Goal: Information Seeking & Learning: Learn about a topic

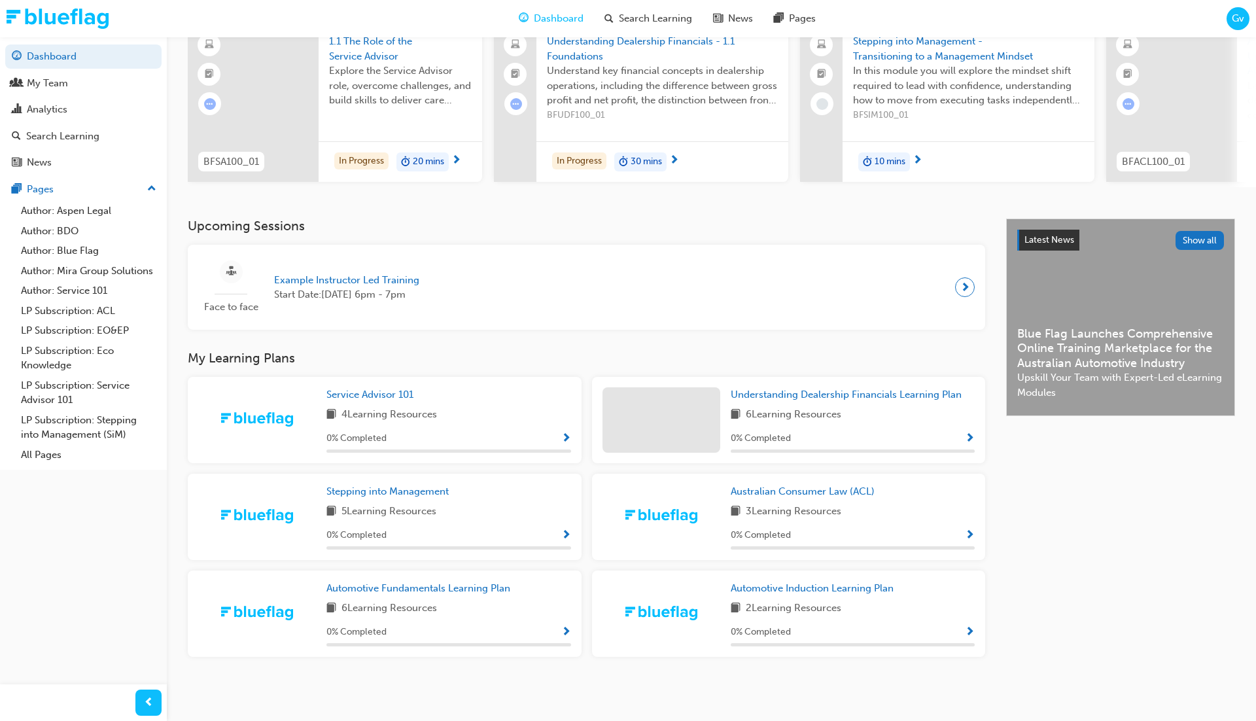
scroll to position [118, 0]
click at [771, 590] on span "Automotive Induction Learning Plan" at bounding box center [811, 588] width 163 height 12
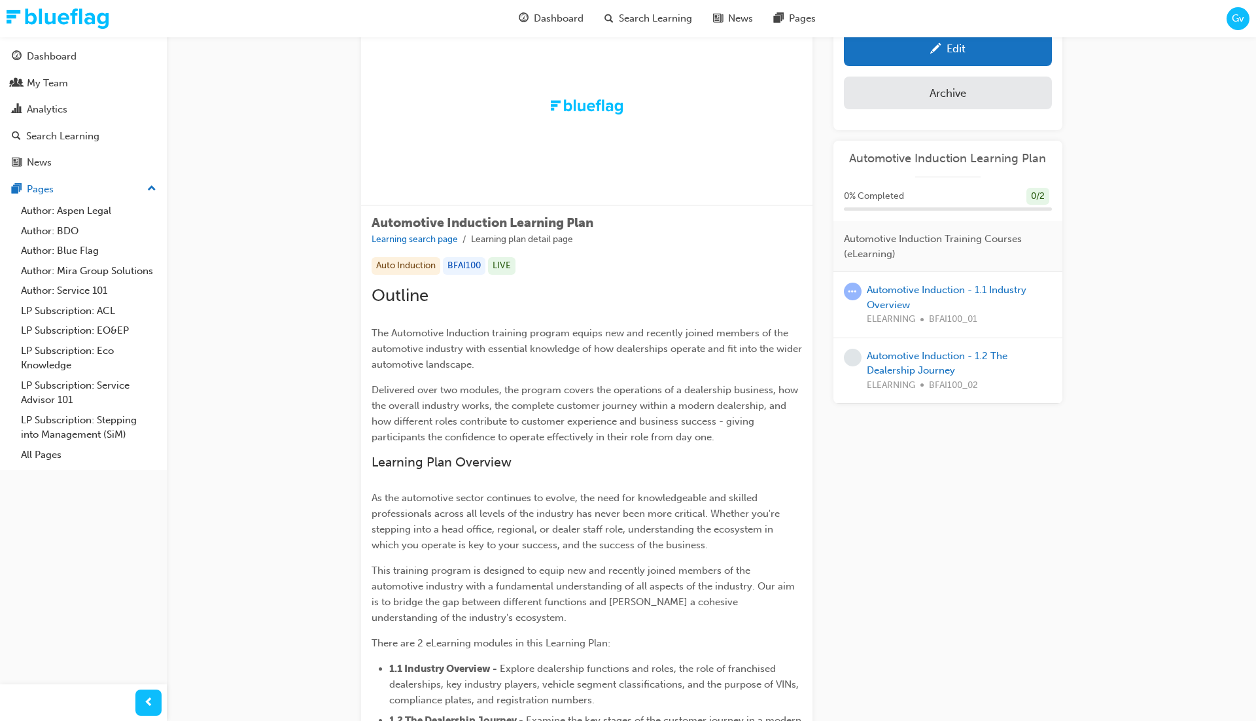
scroll to position [65, 0]
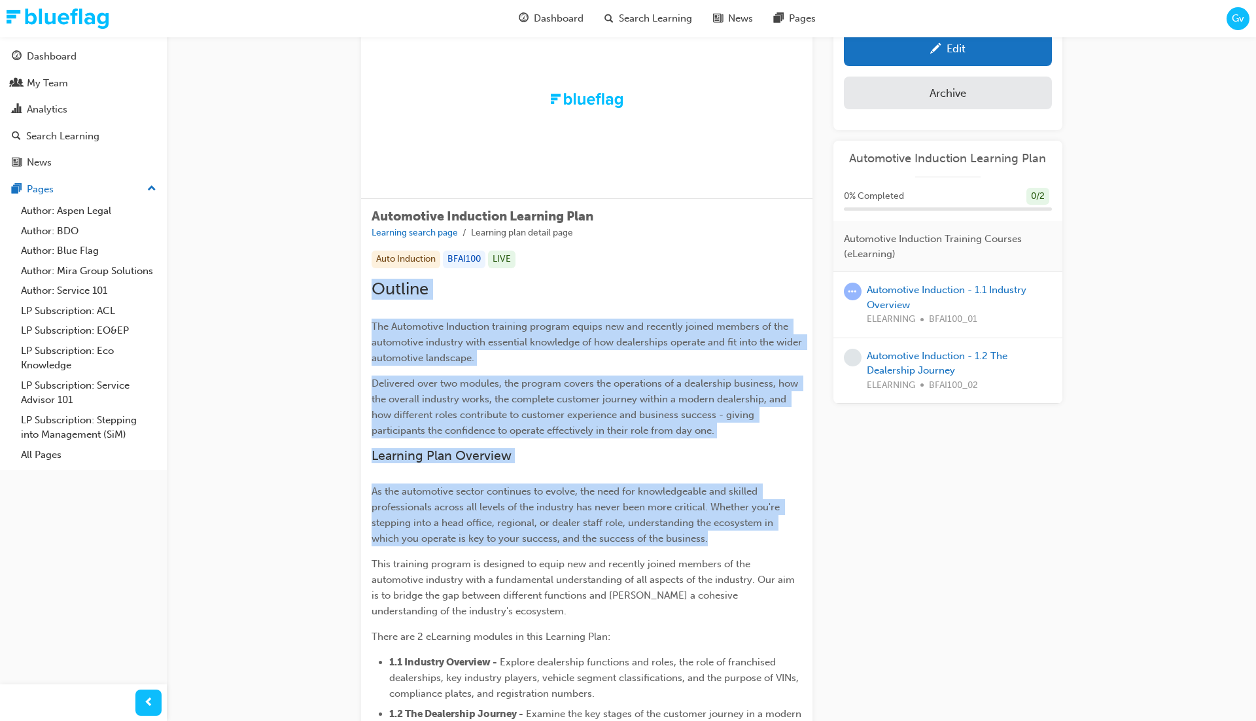
drag, startPoint x: 373, startPoint y: 288, endPoint x: 525, endPoint y: 554, distance: 306.1
click at [525, 554] on div "Outline The Automotive Induction training program equips new and recently joine…" at bounding box center [586, 524] width 430 height 490
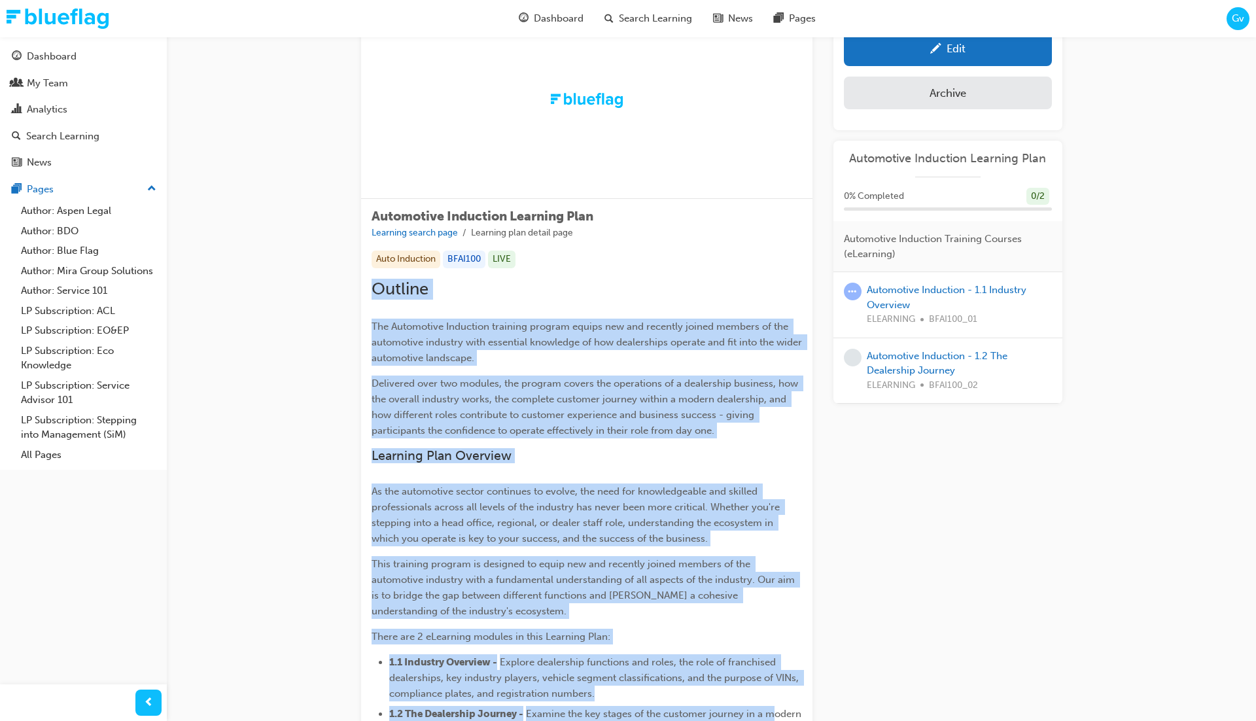
scroll to position [376, 0]
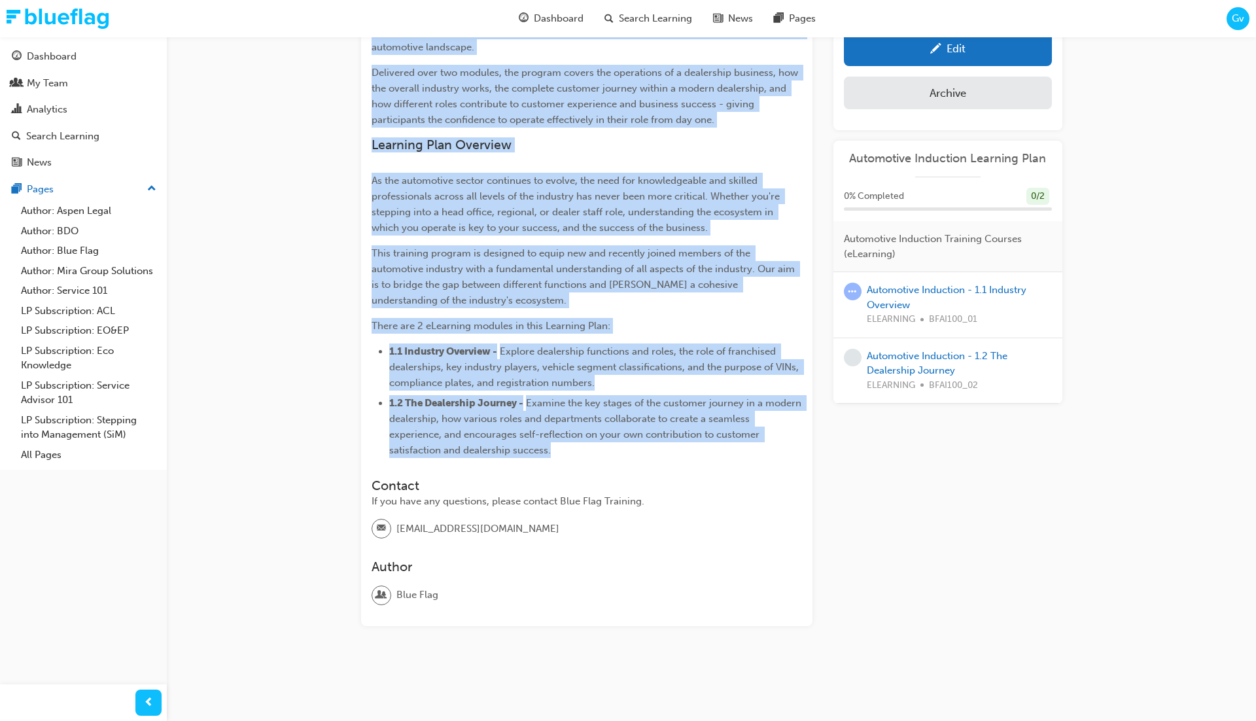
copy div "Outline The Automotive Induction training program equips new and recently joine…"
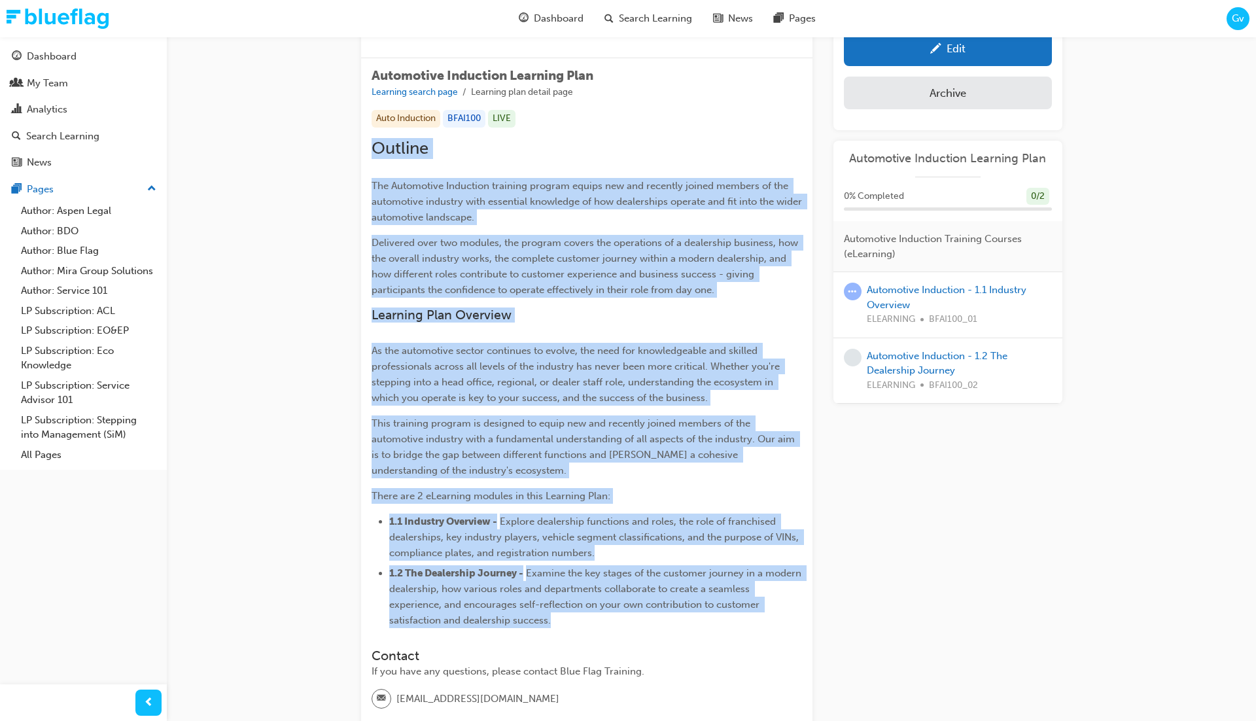
scroll to position [180, 0]
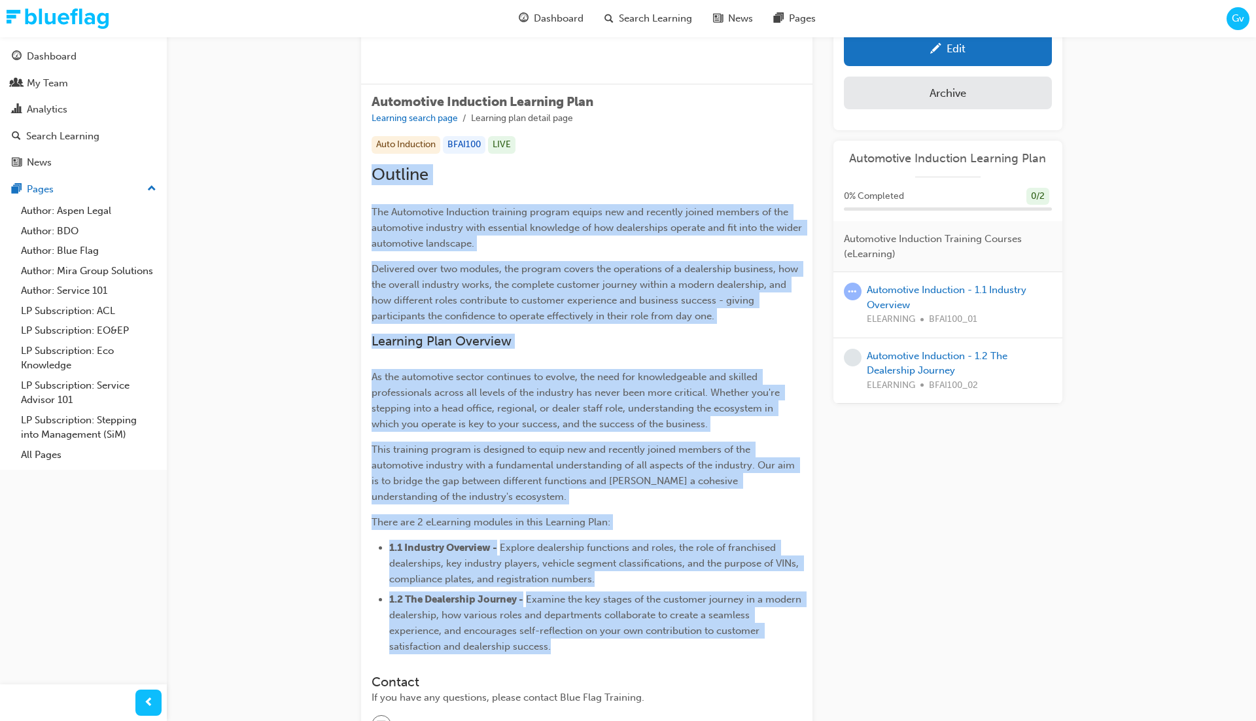
copy div "Outline The Automotive Induction training program equips new and recently joine…"
click at [400, 222] on span "The Automotive Induction training program equips new and recently joined member…" at bounding box center [587, 227] width 433 height 43
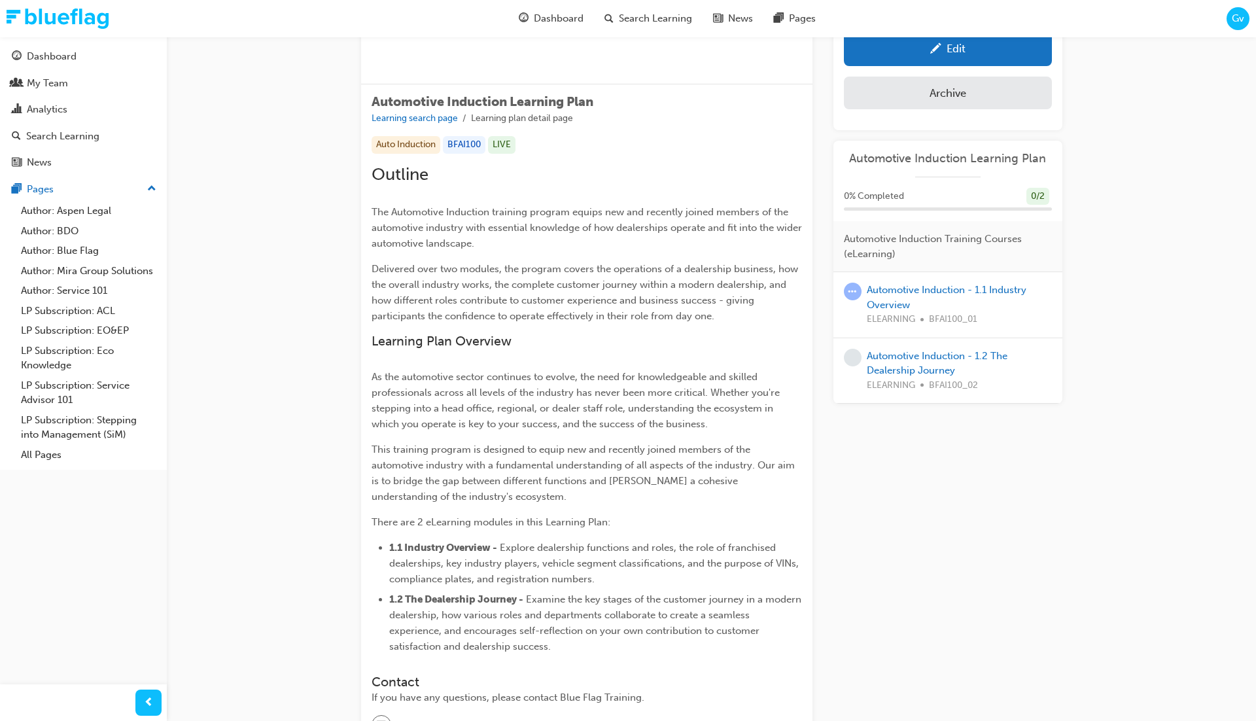
click at [392, 210] on span "The Automotive Induction training program equips new and recently joined member…" at bounding box center [587, 227] width 433 height 43
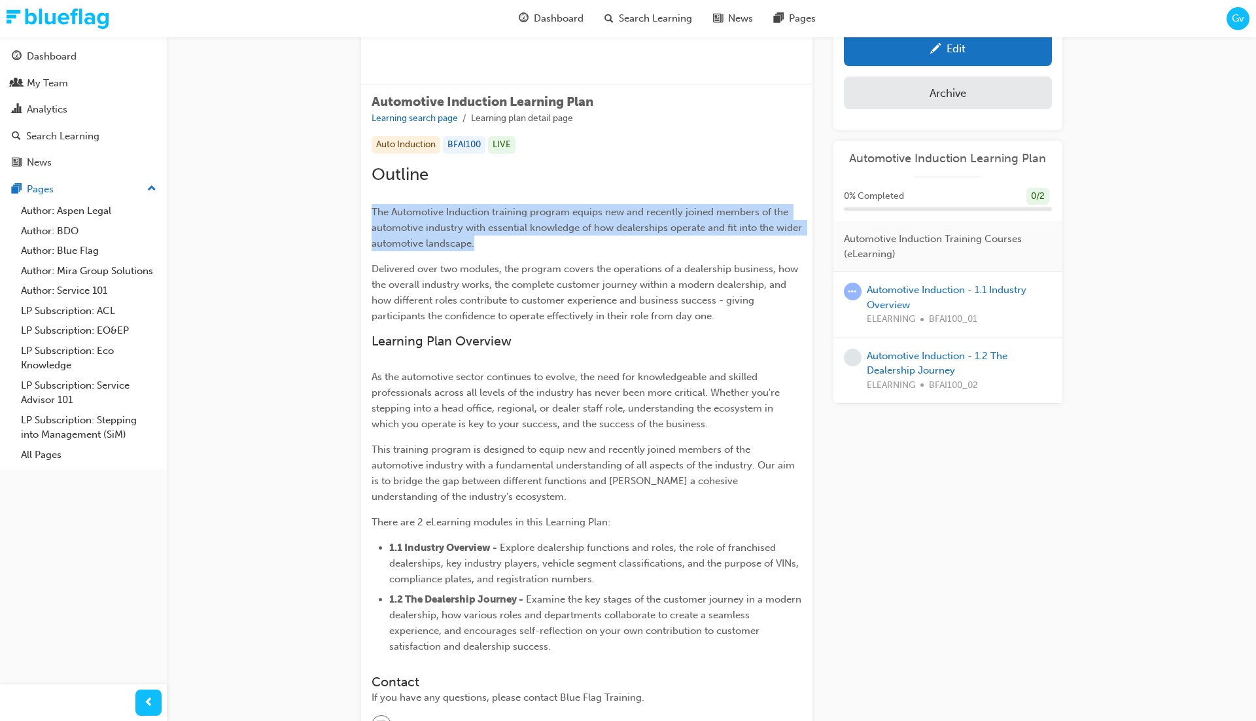
click at [392, 210] on span "The Automotive Induction training program equips new and recently joined member…" at bounding box center [587, 227] width 433 height 43
copy span "The Automotive Induction training program equips new and recently joined member…"
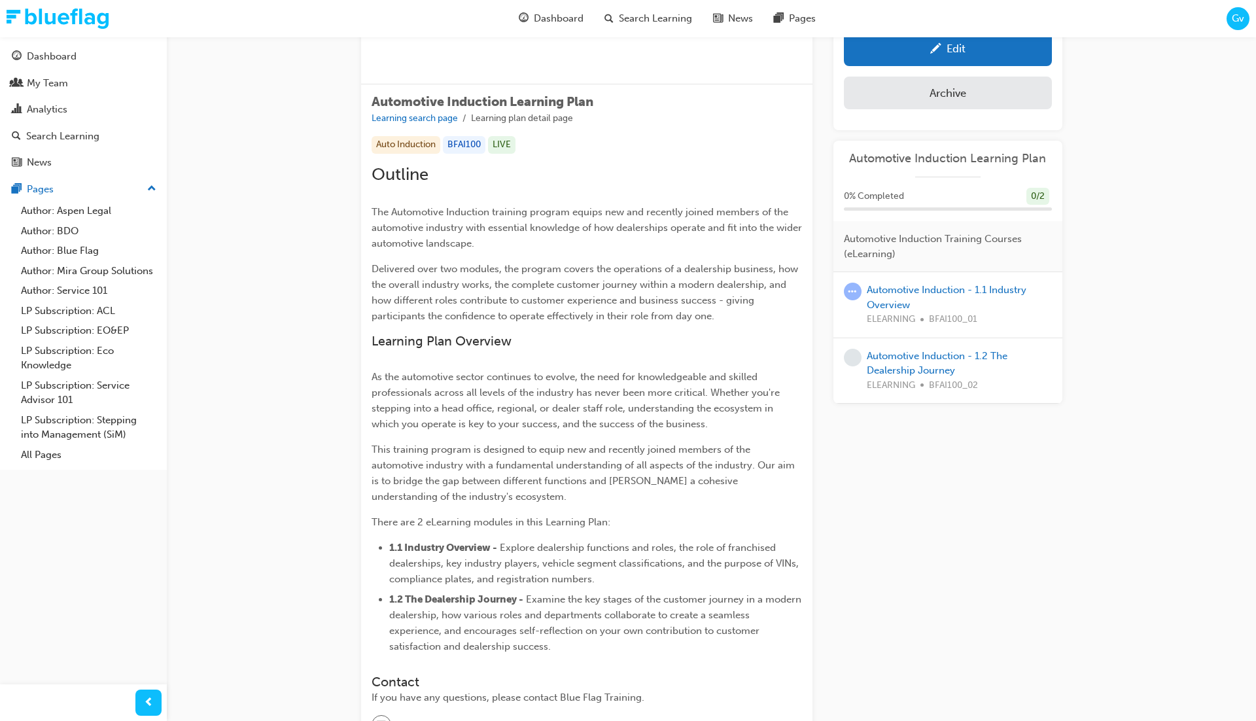
click at [474, 267] on span "Delivered over two modules, the program covers the operations of a dealership b…" at bounding box center [585, 292] width 429 height 59
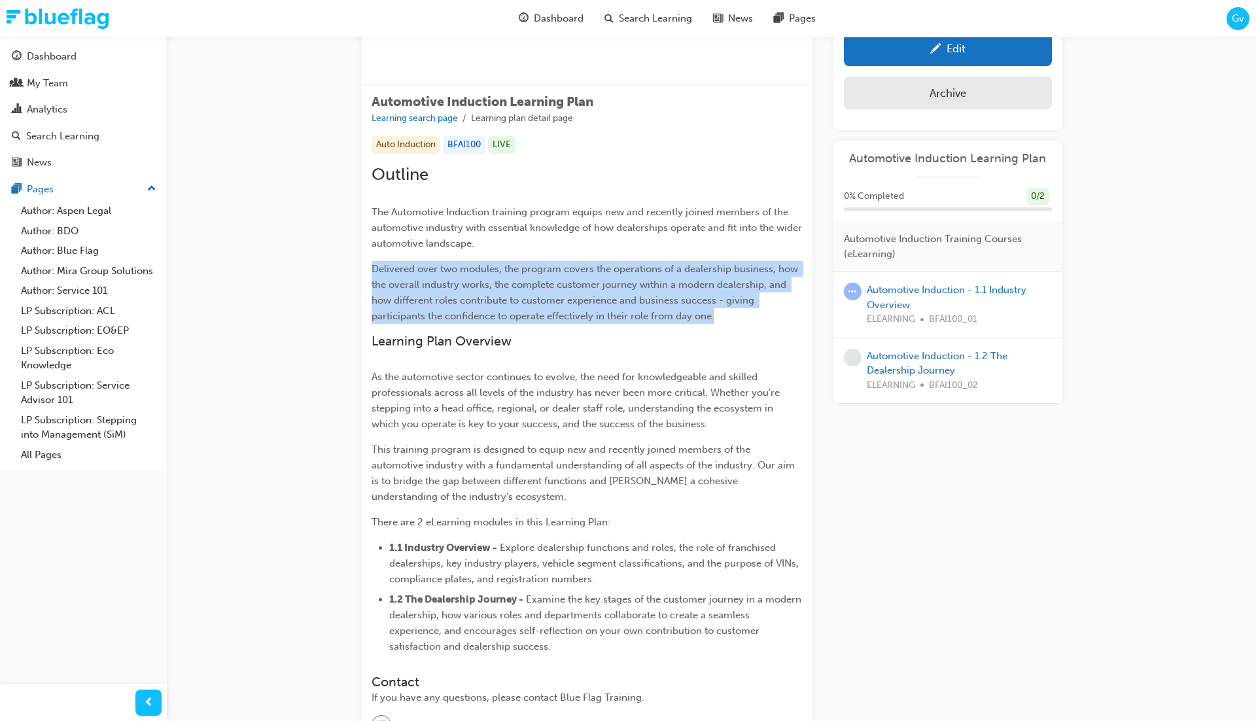
click at [474, 267] on span "Delivered over two modules, the program covers the operations of a dealership b…" at bounding box center [585, 292] width 429 height 59
copy span "Delivered over two modules, the program covers the operations of a dealership b…"
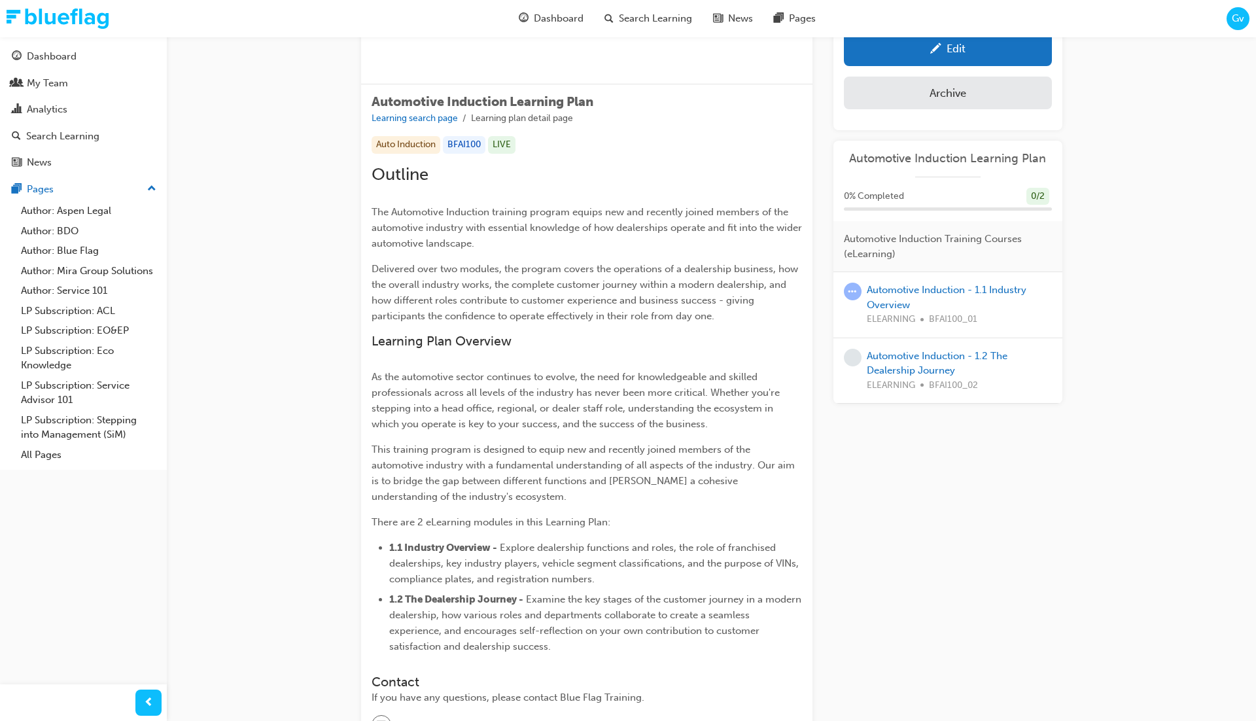
click at [385, 342] on span "Learning Plan Overview" at bounding box center [441, 341] width 140 height 15
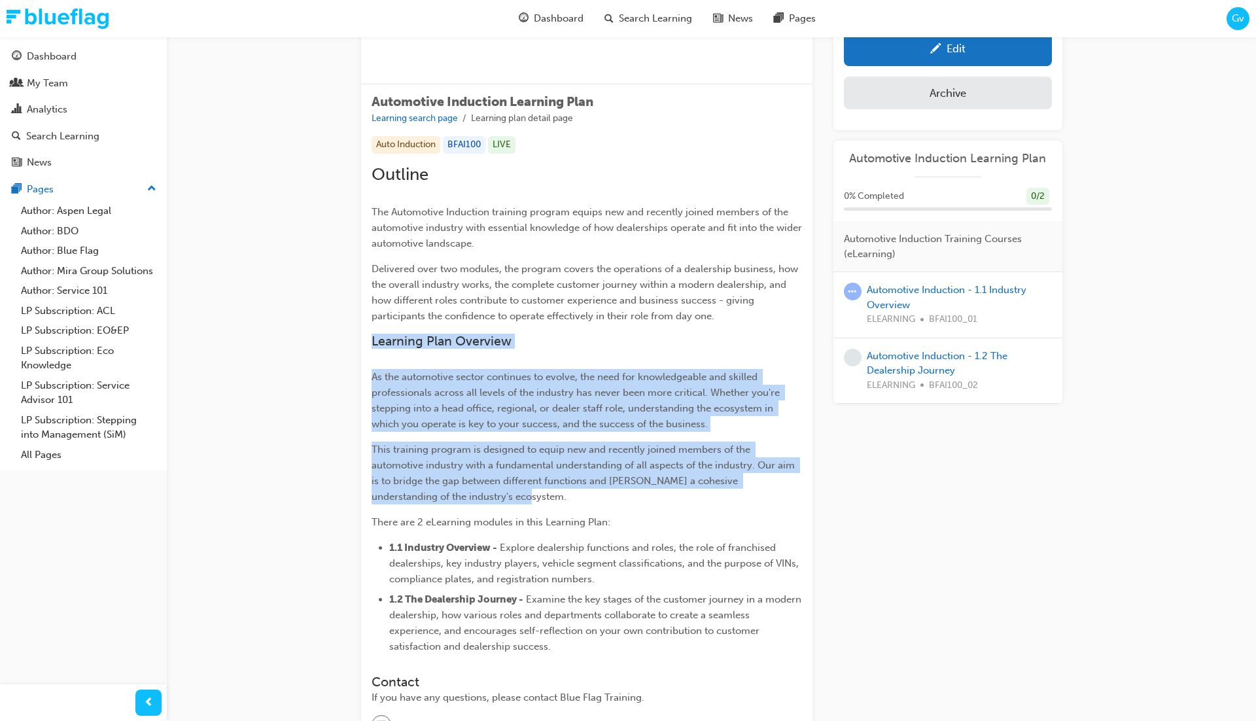
drag, startPoint x: 372, startPoint y: 339, endPoint x: 470, endPoint y: 491, distance: 180.7
click at [470, 491] on div "Outline The Automotive Induction training program equips new and recently joine…" at bounding box center [586, 409] width 430 height 490
copy div "Learning Plan Overview As the automotive sector continues to evolve, the need f…"
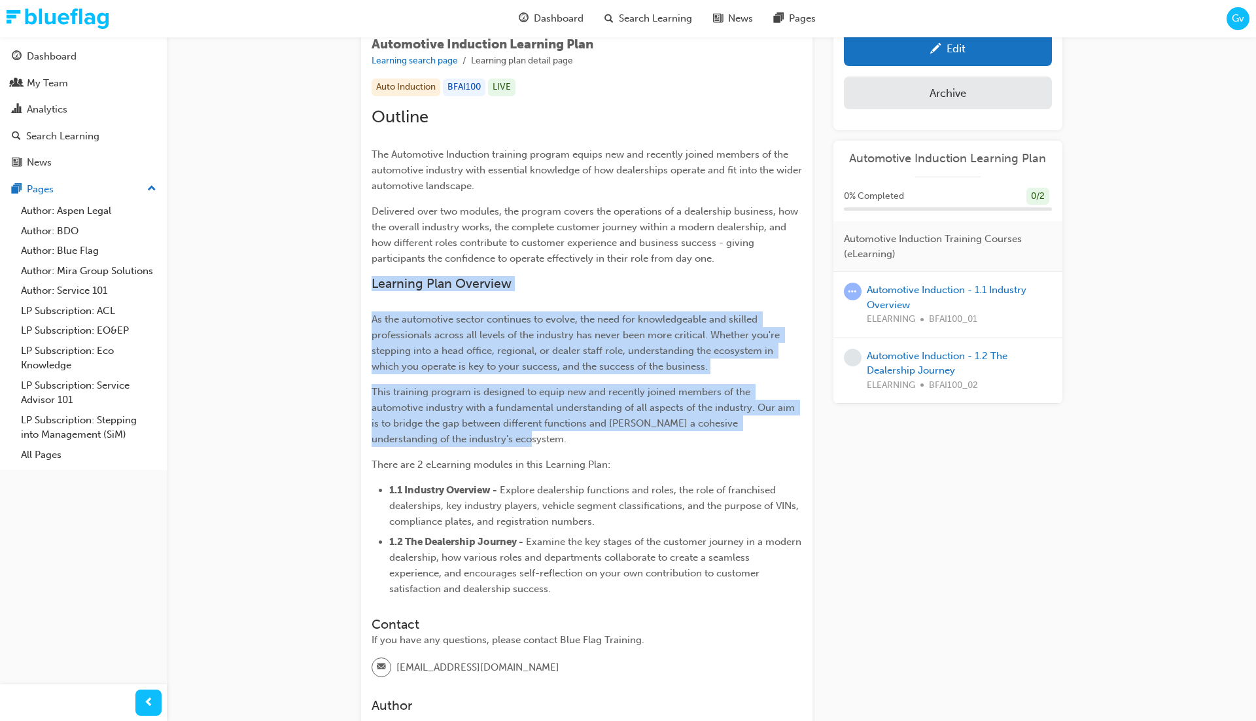
scroll to position [241, 0]
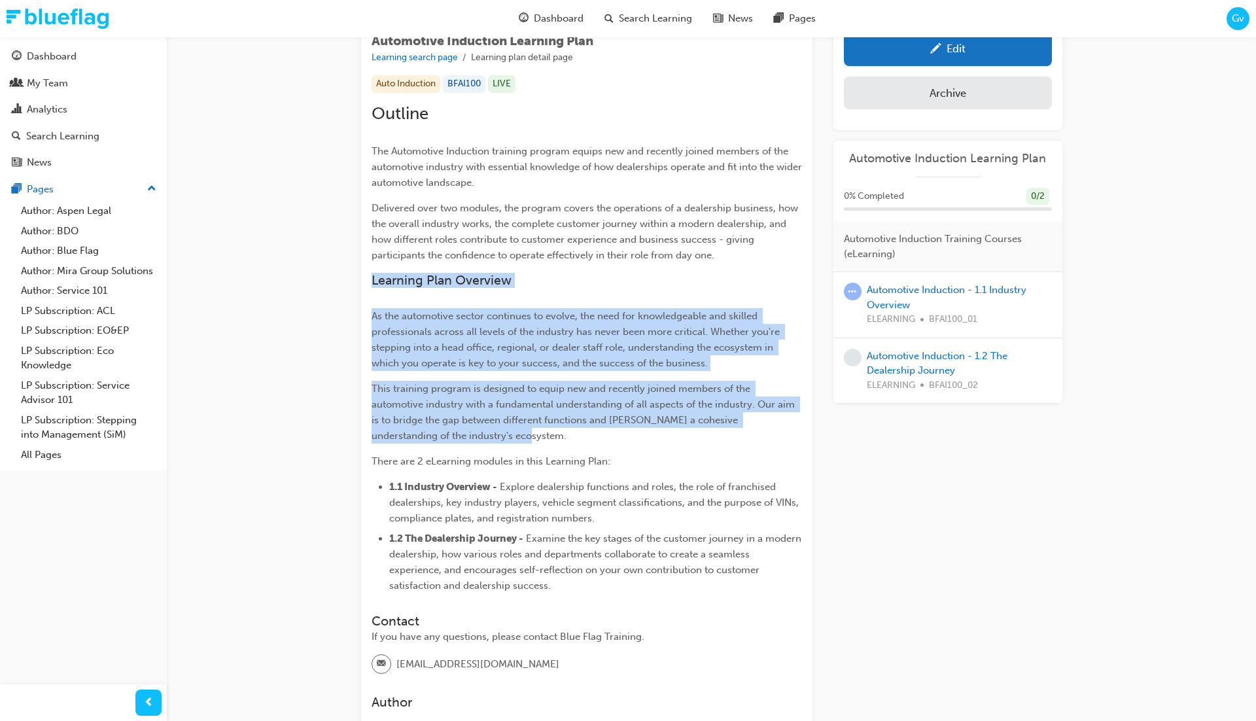
drag, startPoint x: 373, startPoint y: 459, endPoint x: 557, endPoint y: 583, distance: 220.9
click at [557, 583] on div "Outline The Automotive Induction training program equips new and recently joine…" at bounding box center [586, 348] width 430 height 490
copy div "There are 2 eLearning modules in this Learning Plan: 1.1 Industry Overview - Ex…"
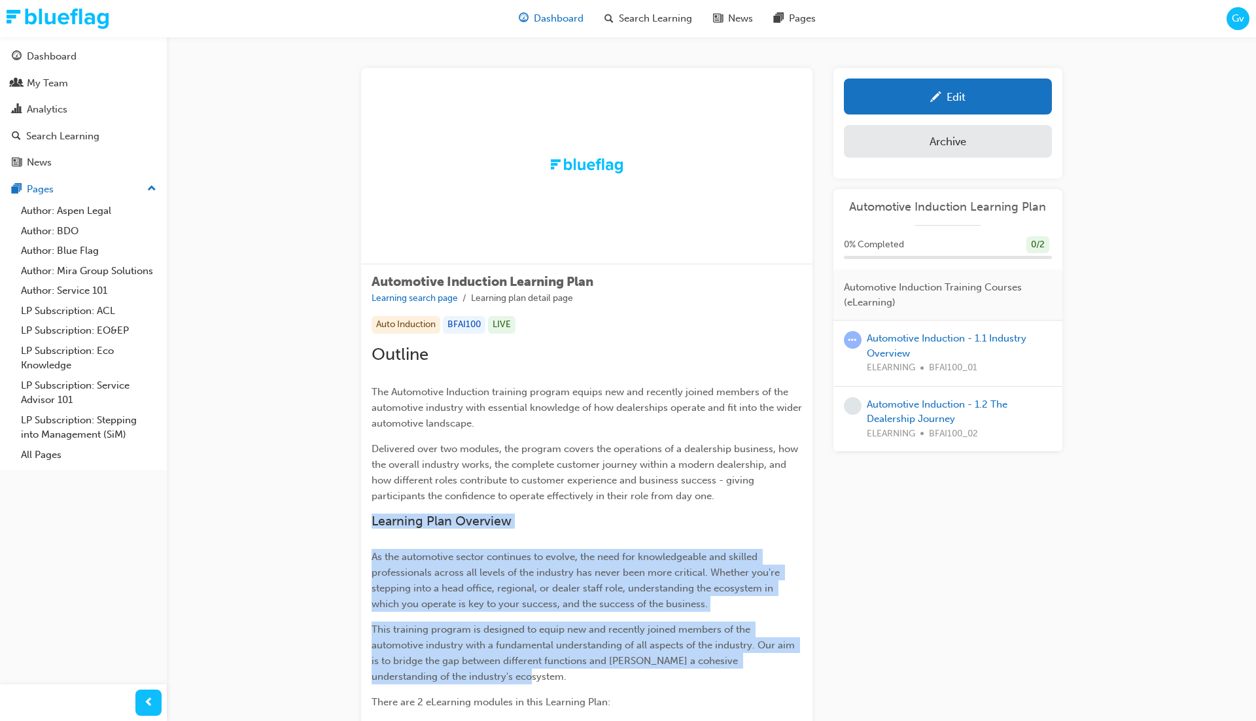
click at [561, 18] on span "Dashboard" at bounding box center [559, 18] width 50 height 15
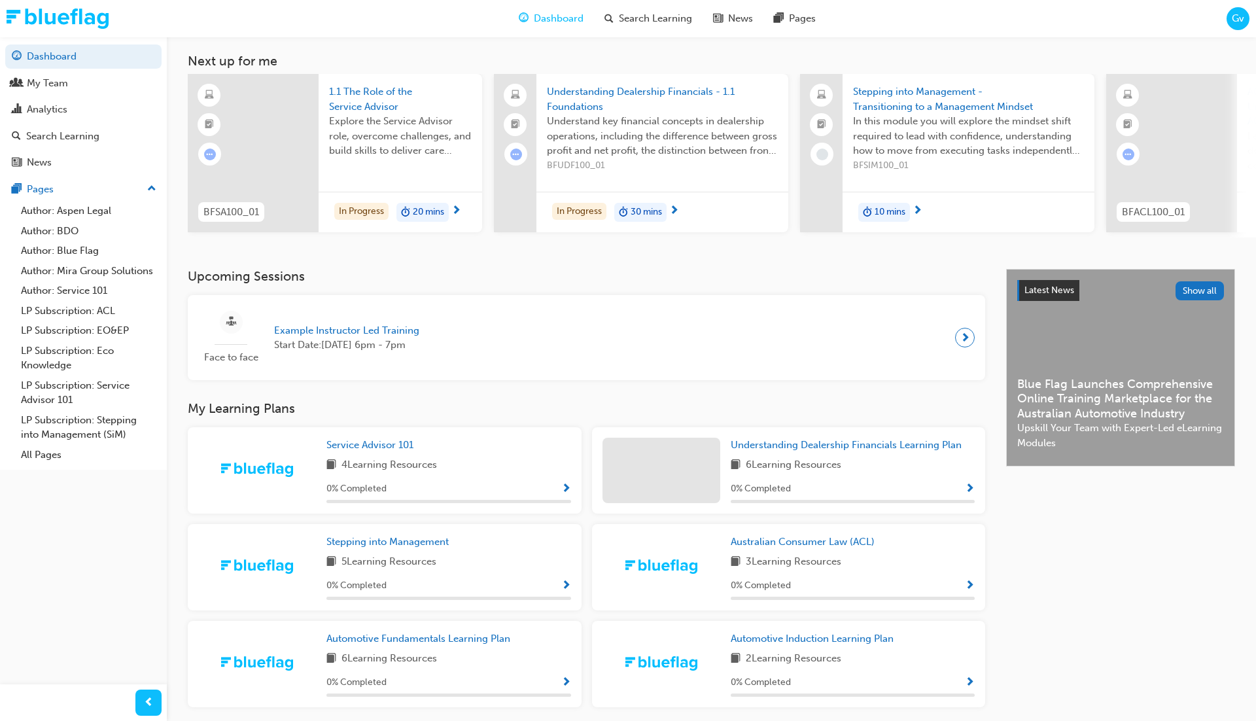
scroll to position [118, 0]
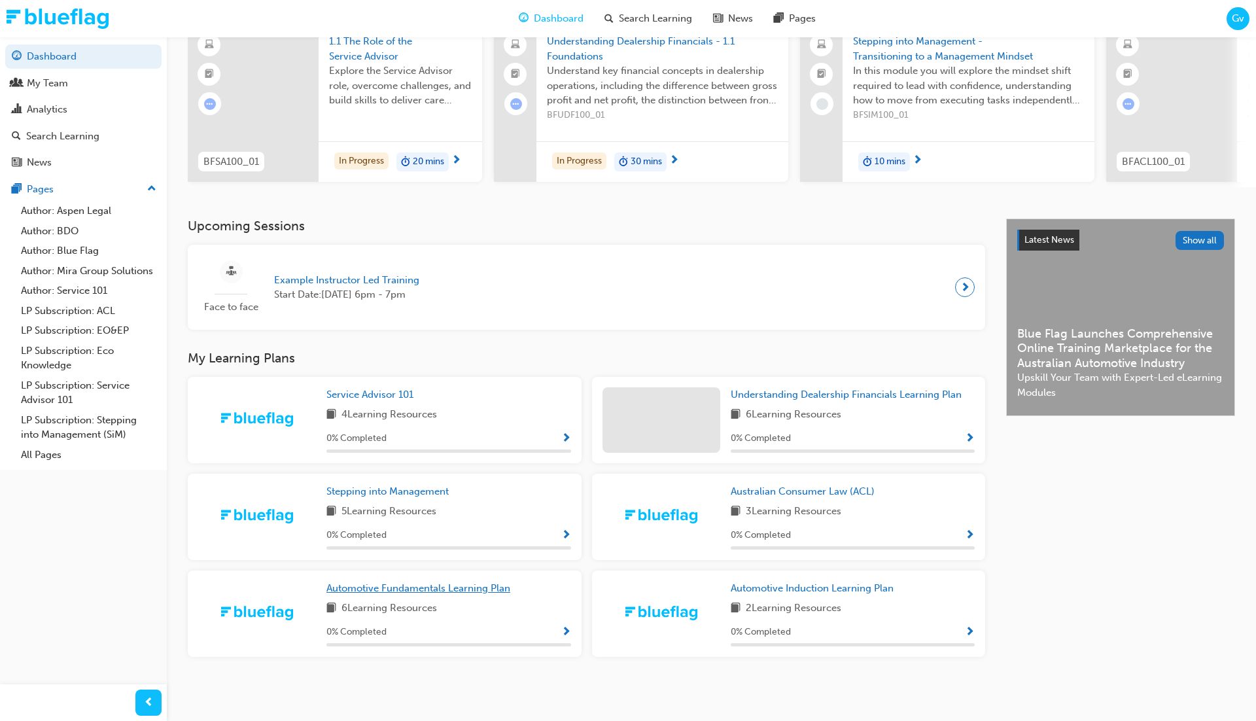
click at [483, 588] on span "Automotive Fundamentals Learning Plan" at bounding box center [418, 588] width 184 height 12
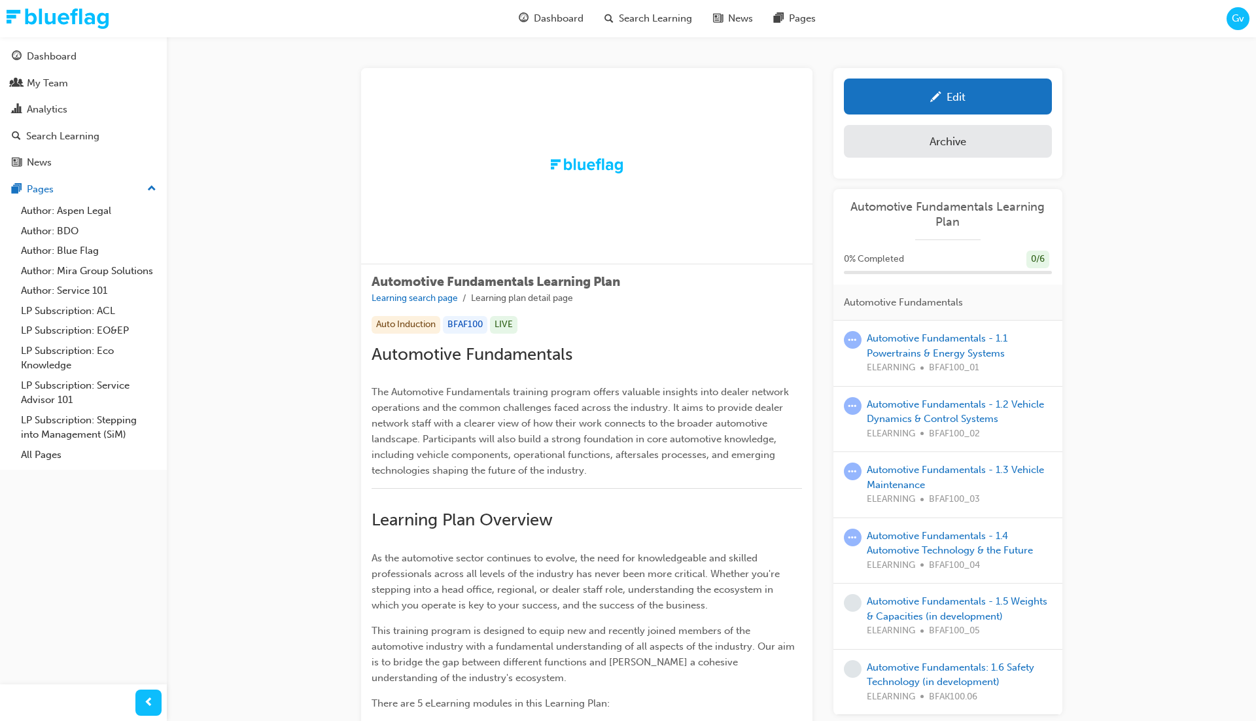
click at [500, 284] on span "Automotive Fundamentals Learning Plan" at bounding box center [495, 281] width 249 height 15
copy span "Automotive Fundamentals Learning Plan"
click at [379, 390] on span "The Automotive Fundamentals training program offers valuable insights into deal…" at bounding box center [581, 431] width 420 height 90
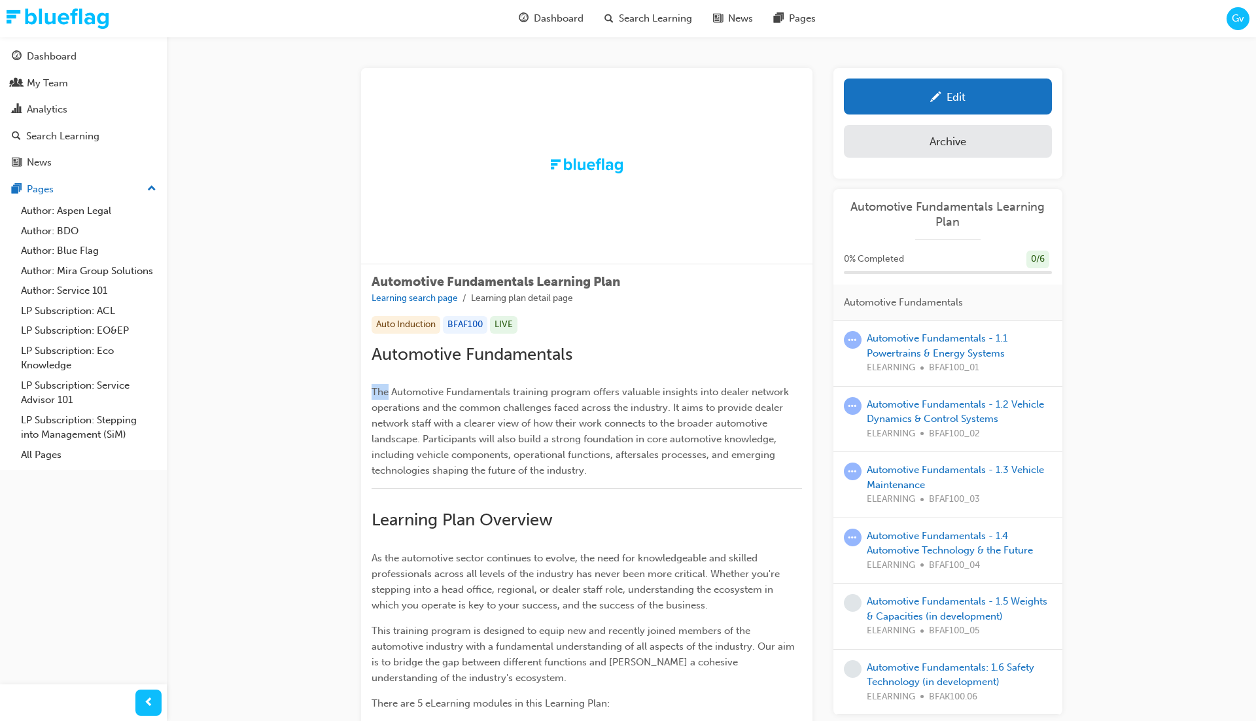
click at [379, 390] on span "The Automotive Fundamentals training program offers valuable insights into deal…" at bounding box center [581, 431] width 420 height 90
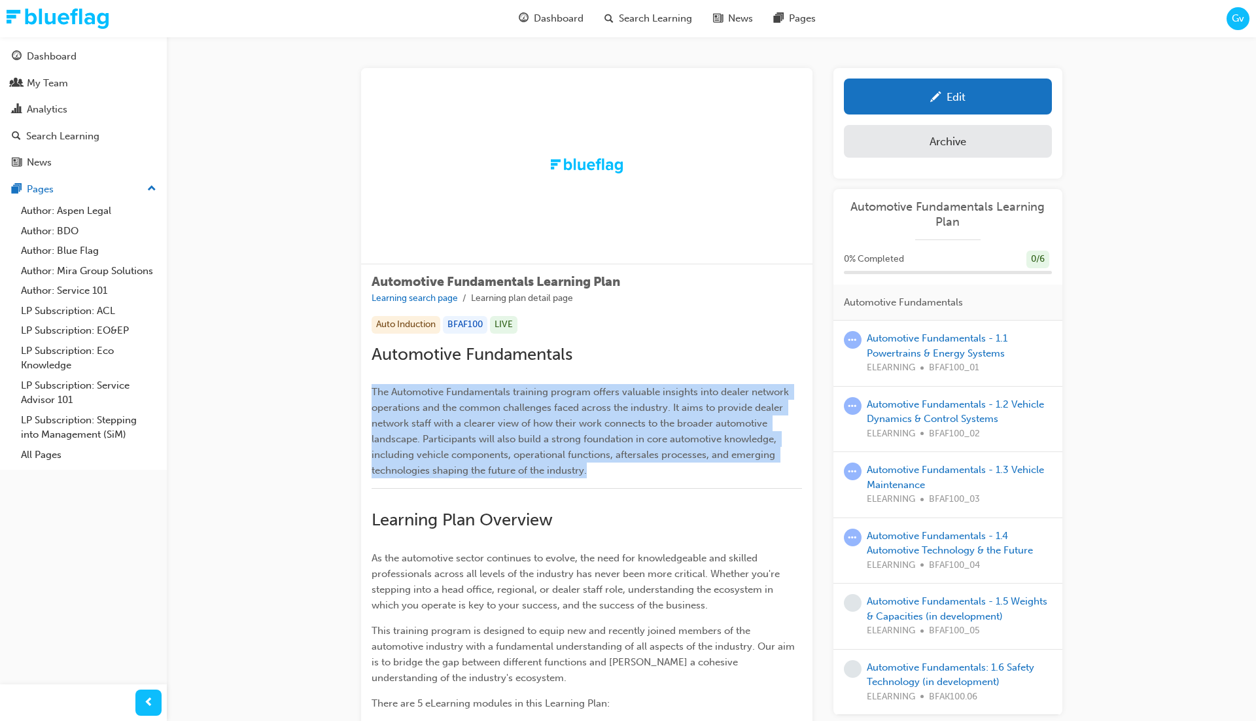
click at [379, 390] on span "The Automotive Fundamentals training program offers valuable insights into deal…" at bounding box center [581, 431] width 420 height 90
copy span "The Automotive Fundamentals training program offers valuable insights into deal…"
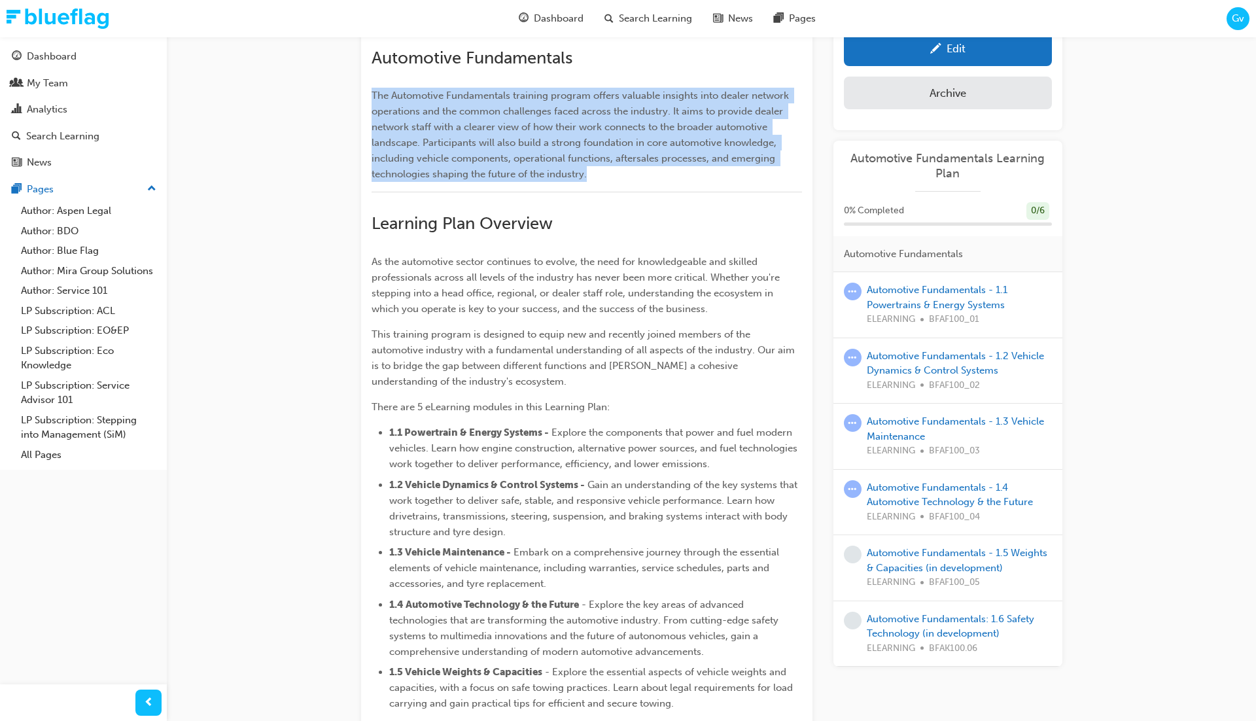
scroll to position [303, 0]
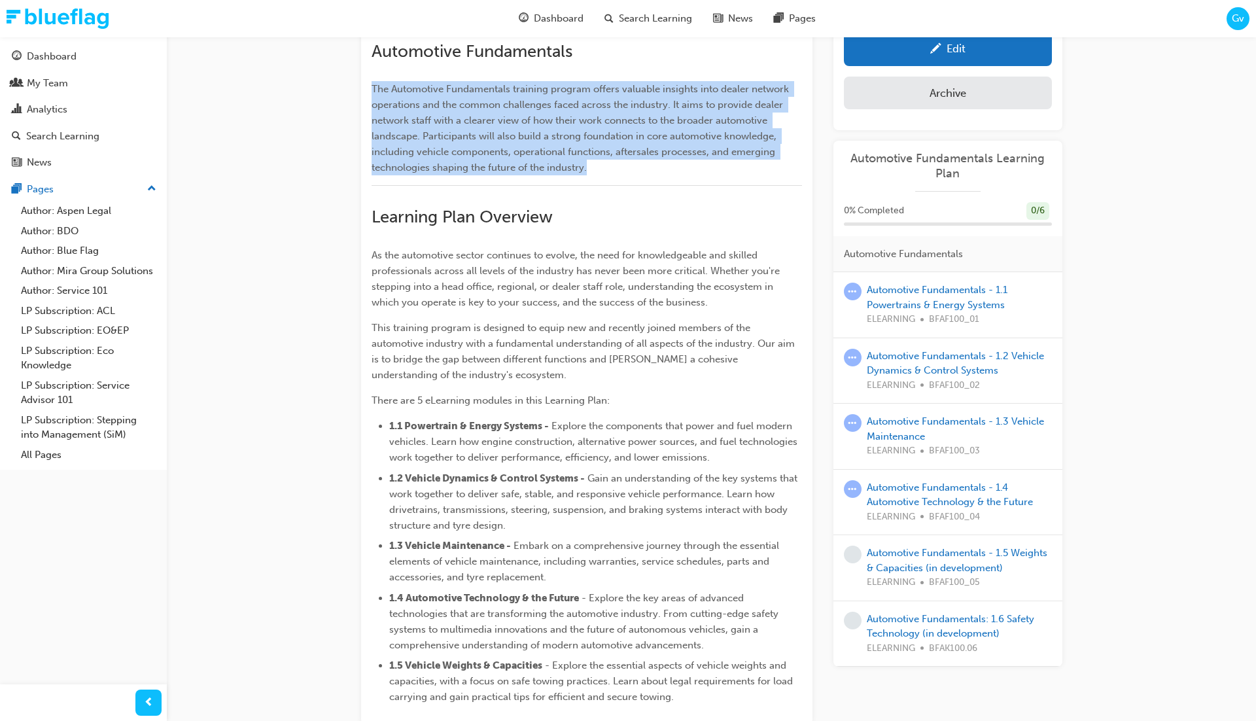
click at [399, 221] on span "Learning Plan Overview" at bounding box center [461, 217] width 181 height 20
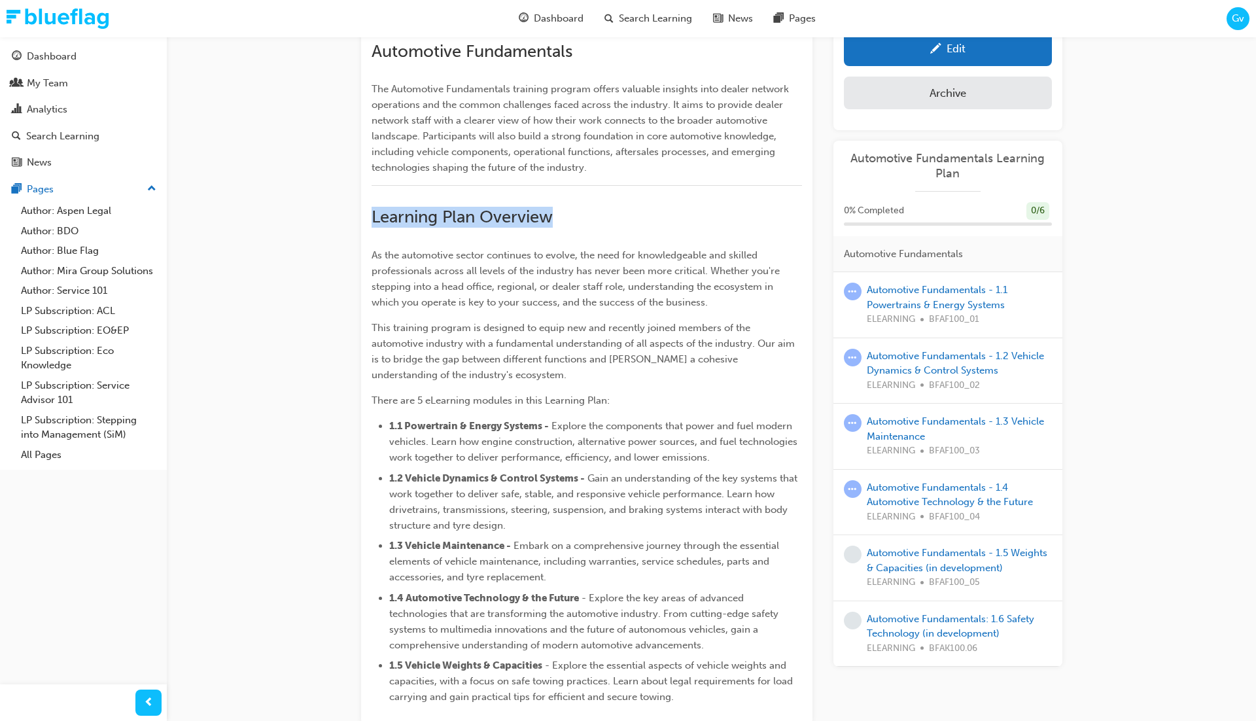
click at [399, 221] on span "Learning Plan Overview" at bounding box center [461, 217] width 181 height 20
copy span "Learning Plan Overview"
drag, startPoint x: 374, startPoint y: 254, endPoint x: 636, endPoint y: 709, distance: 525.0
click at [636, 709] on div "Automotive Fundamentals Learning Plan Learning search page Learning plan detail…" at bounding box center [586, 342] width 451 height 763
click at [564, 9] on div "Dashboard" at bounding box center [551, 18] width 86 height 27
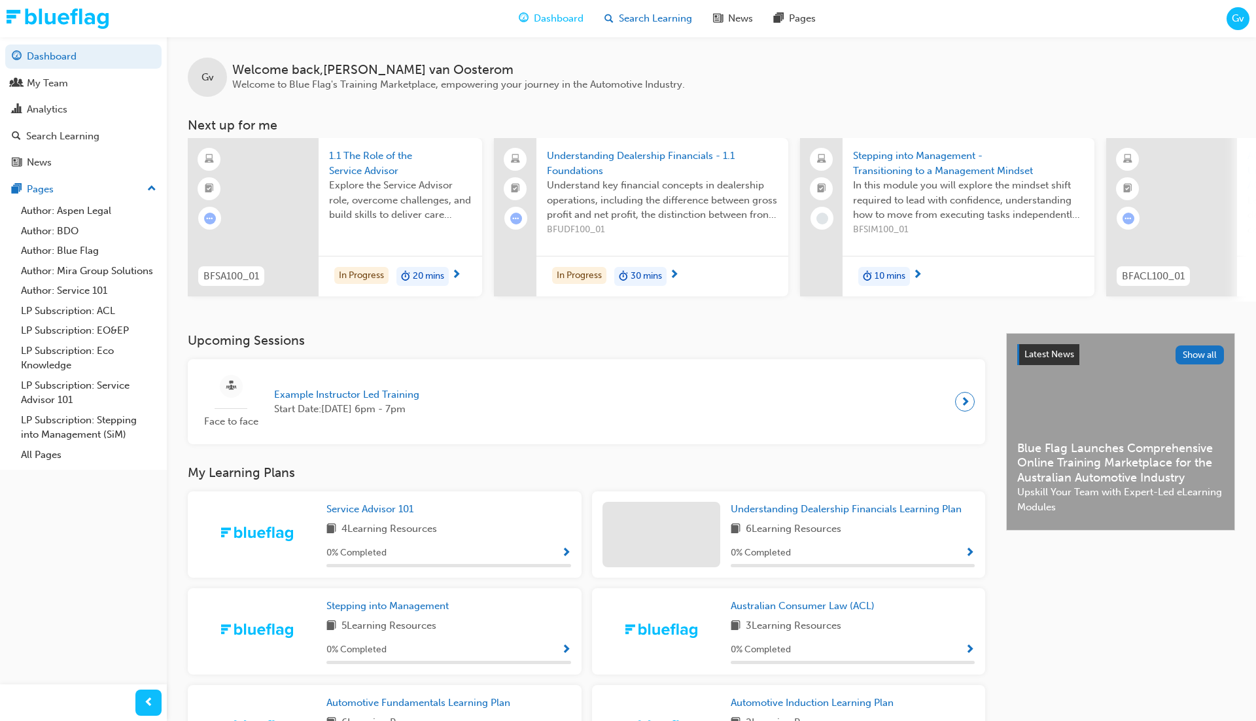
click at [647, 23] on span "Search Learning" at bounding box center [655, 18] width 73 height 15
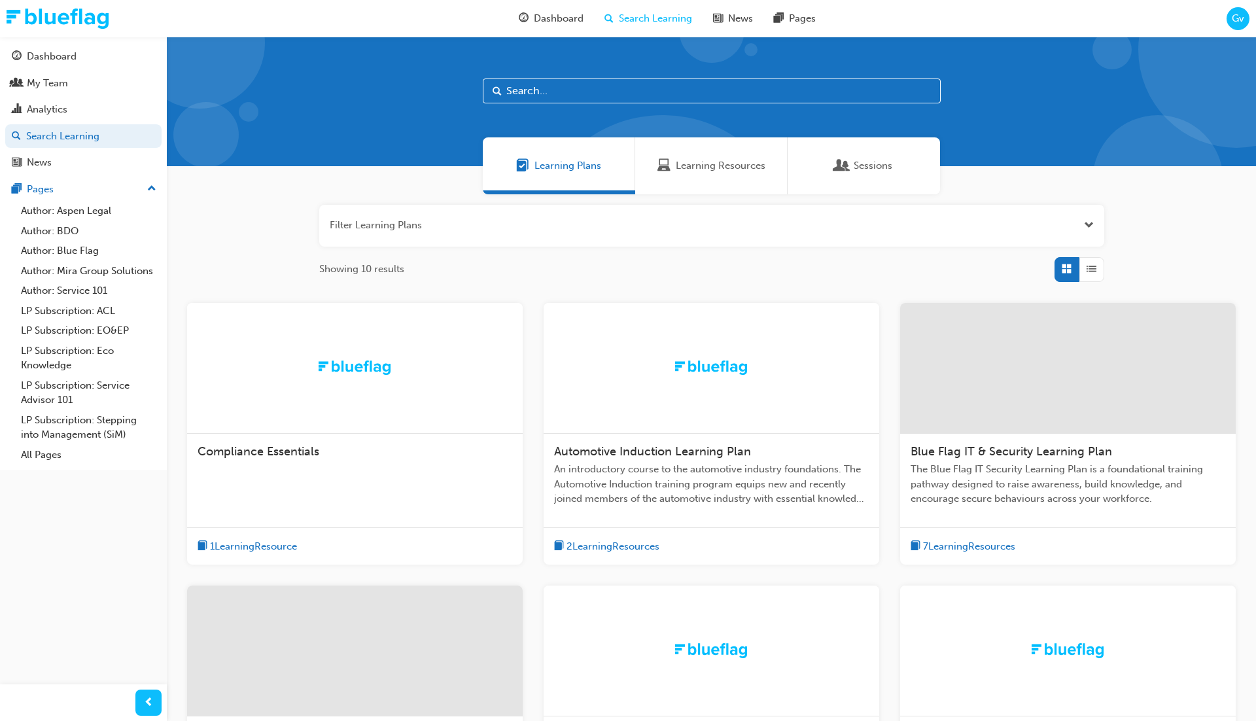
click at [577, 90] on input "text" at bounding box center [712, 90] width 458 height 25
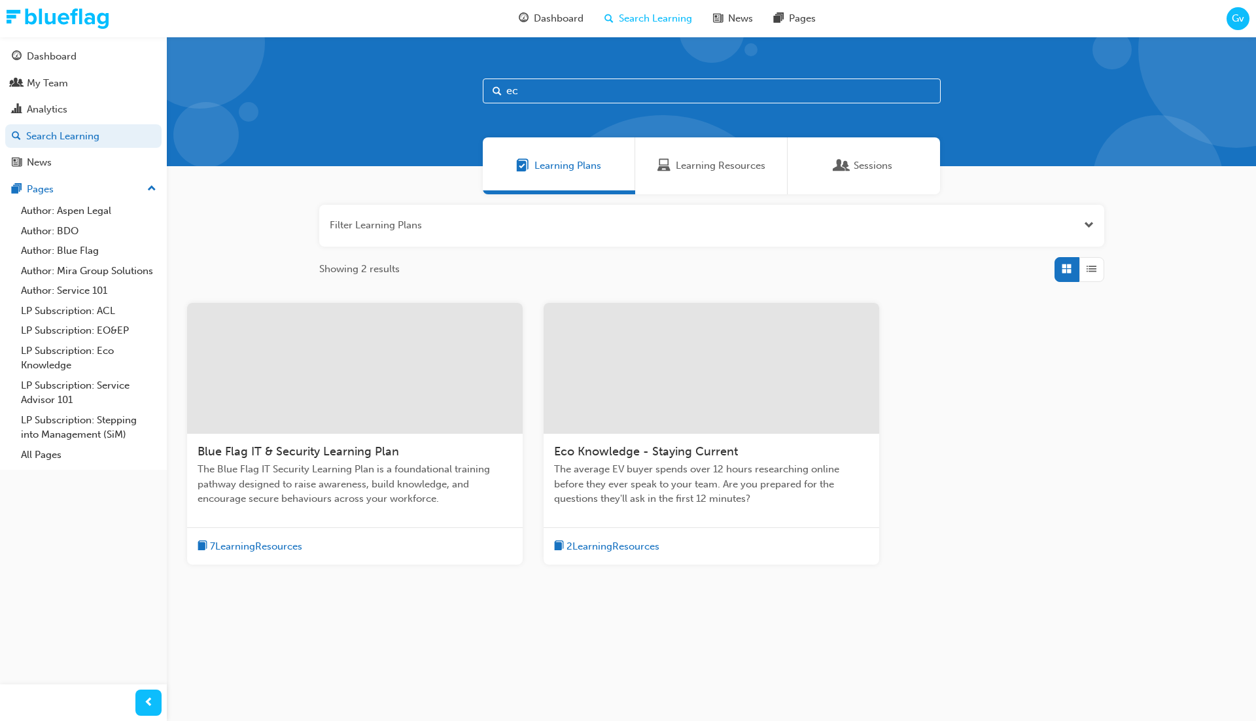
type input "ec"
click at [593, 376] on div at bounding box center [710, 368] width 335 height 131
